Goal: Information Seeking & Learning: Learn about a topic

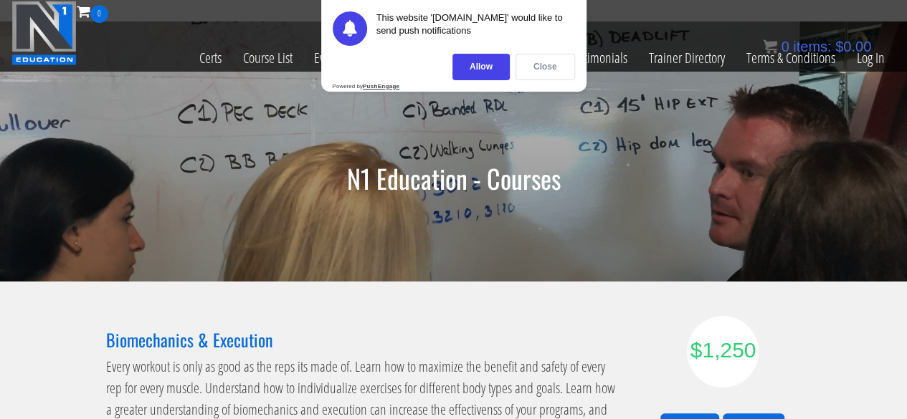
click at [550, 71] on div "Close" at bounding box center [544, 67] width 59 height 27
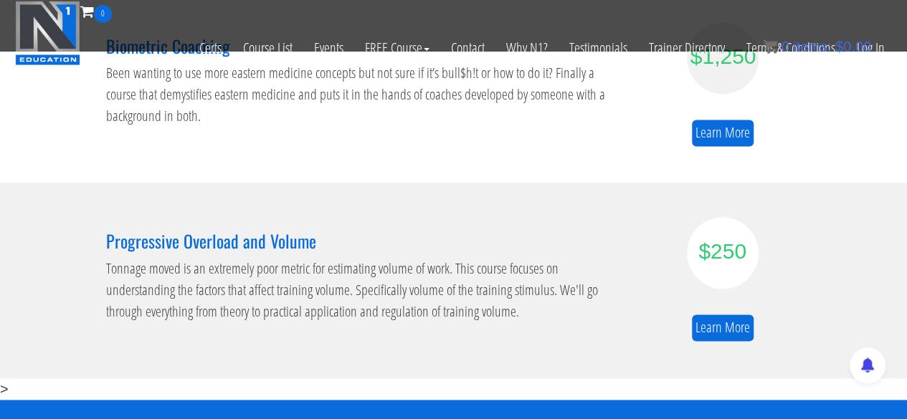
scroll to position [960, 0]
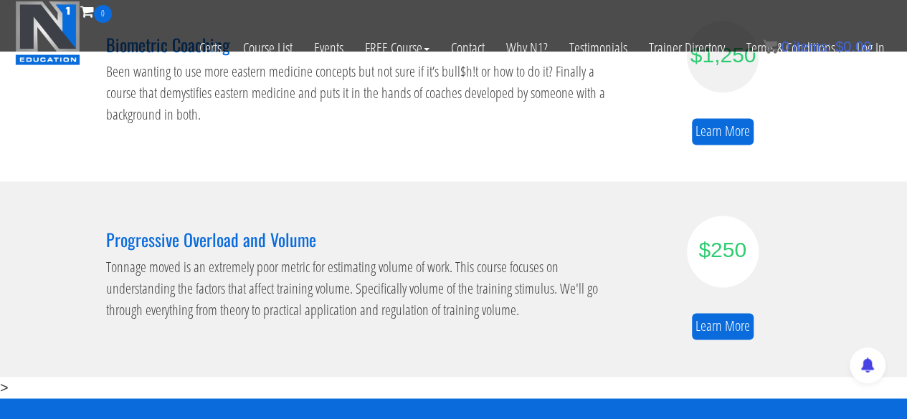
click at [371, 326] on div "Progressive Overload and Volume Tonnage moved is an extremely poor metric for e…" at bounding box center [364, 279] width 538 height 126
click at [729, 324] on link "Learn More" at bounding box center [723, 326] width 62 height 27
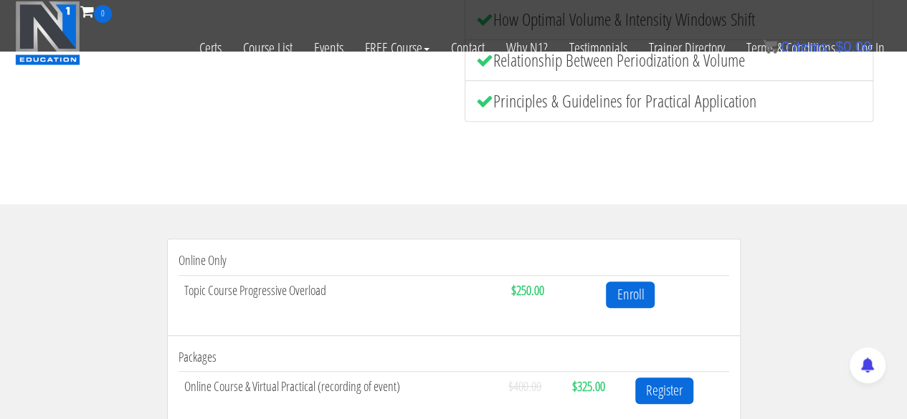
scroll to position [357, 0]
